Goal: Task Accomplishment & Management: Use online tool/utility

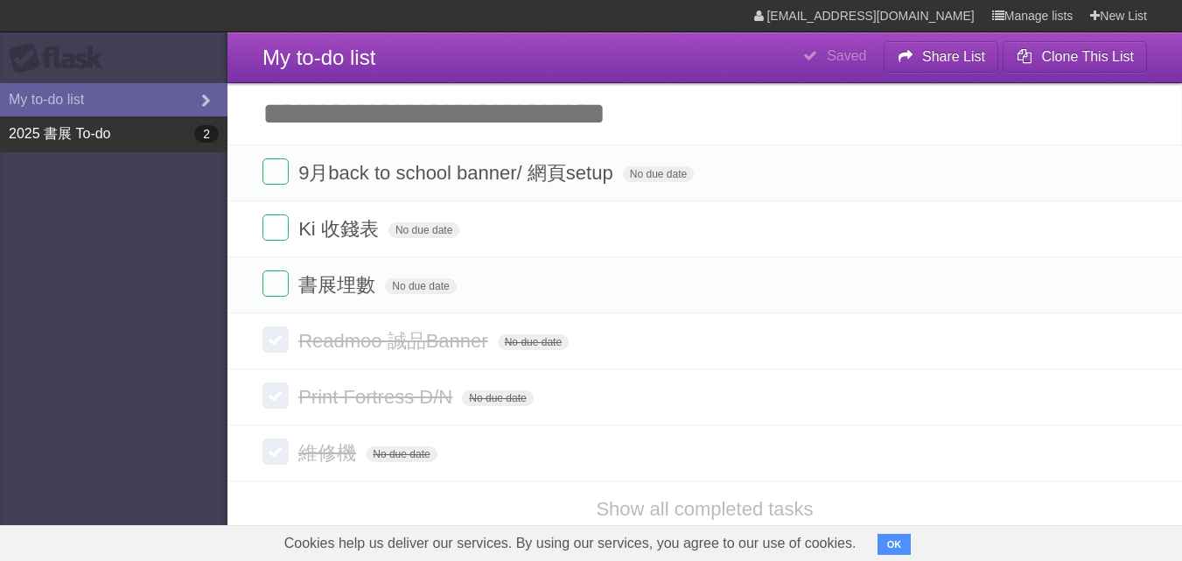
click at [128, 152] on link "2025 書展 To-do 2" at bounding box center [113, 134] width 227 height 36
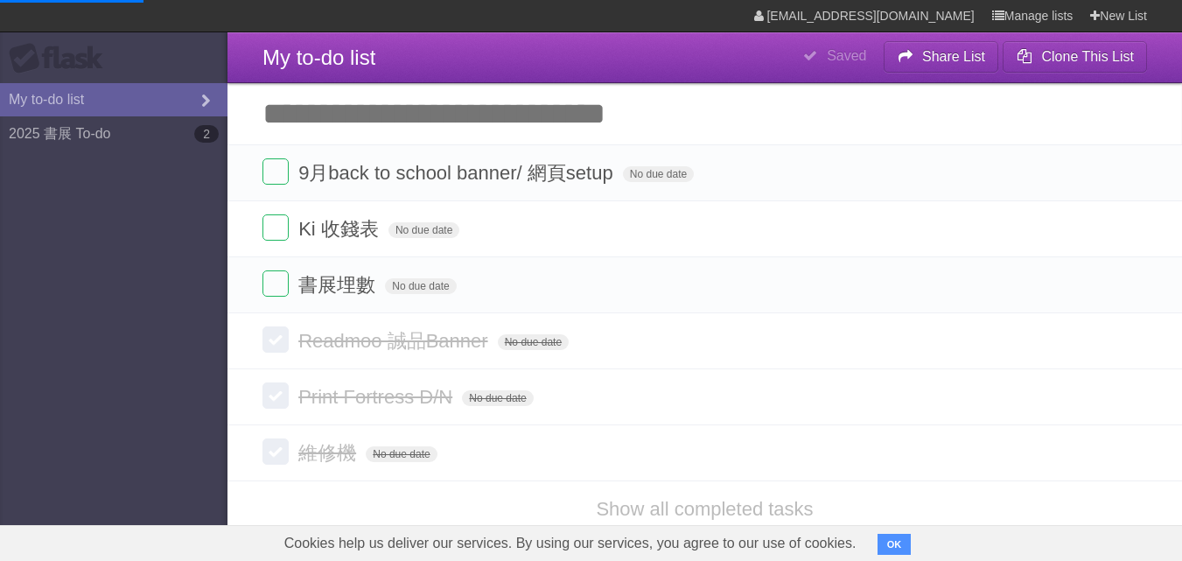
click at [128, 80] on aside "Flask My to-do list 2025 書展 To-do 2" at bounding box center [113, 280] width 227 height 561
click at [134, 101] on link "My to-do list" at bounding box center [113, 99] width 227 height 33
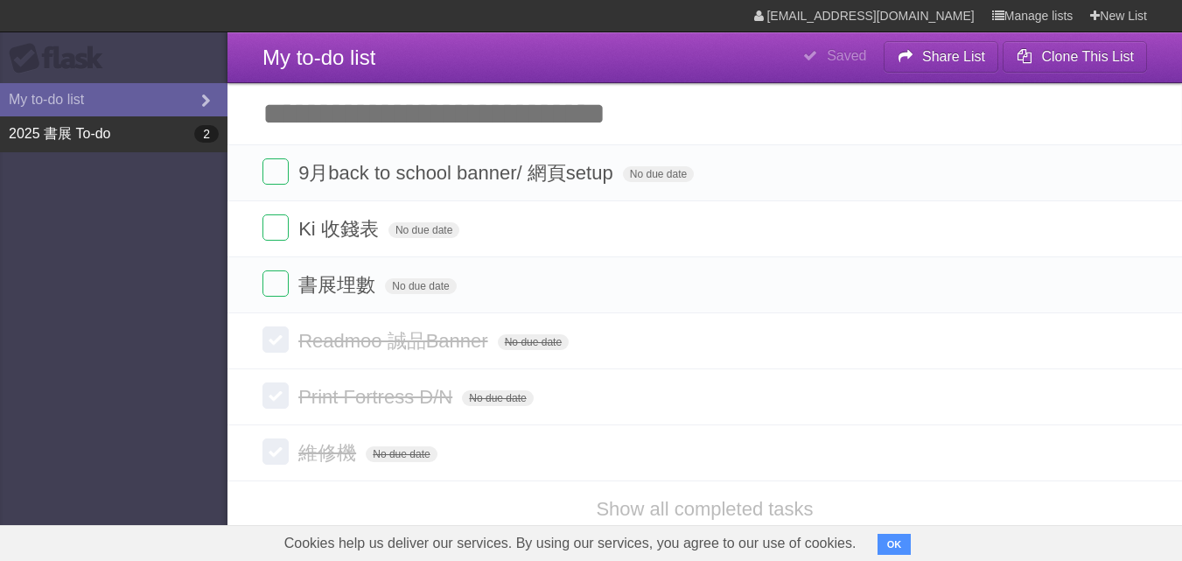
click at [137, 123] on link "2025 書展 To-do 2" at bounding box center [113, 134] width 227 height 36
click at [83, 151] on link "2025 書展 To-do 2" at bounding box center [113, 134] width 227 height 36
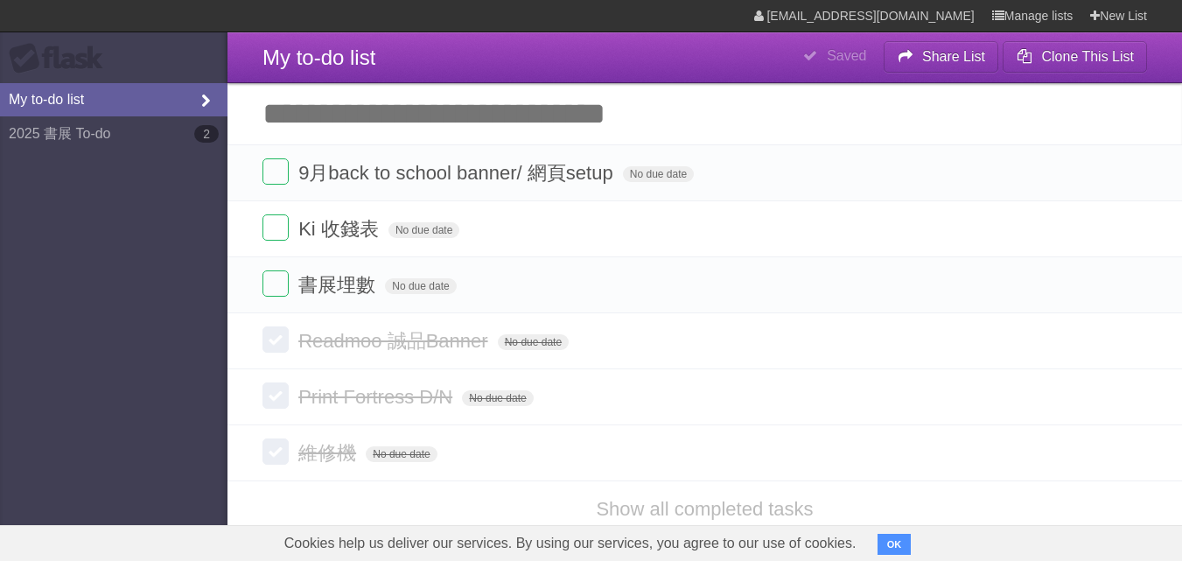
click at [76, 97] on link "My to-do list" at bounding box center [113, 99] width 227 height 33
click at [310, 129] on input "Add another task" at bounding box center [704, 113] width 954 height 61
